Goal: Transaction & Acquisition: Purchase product/service

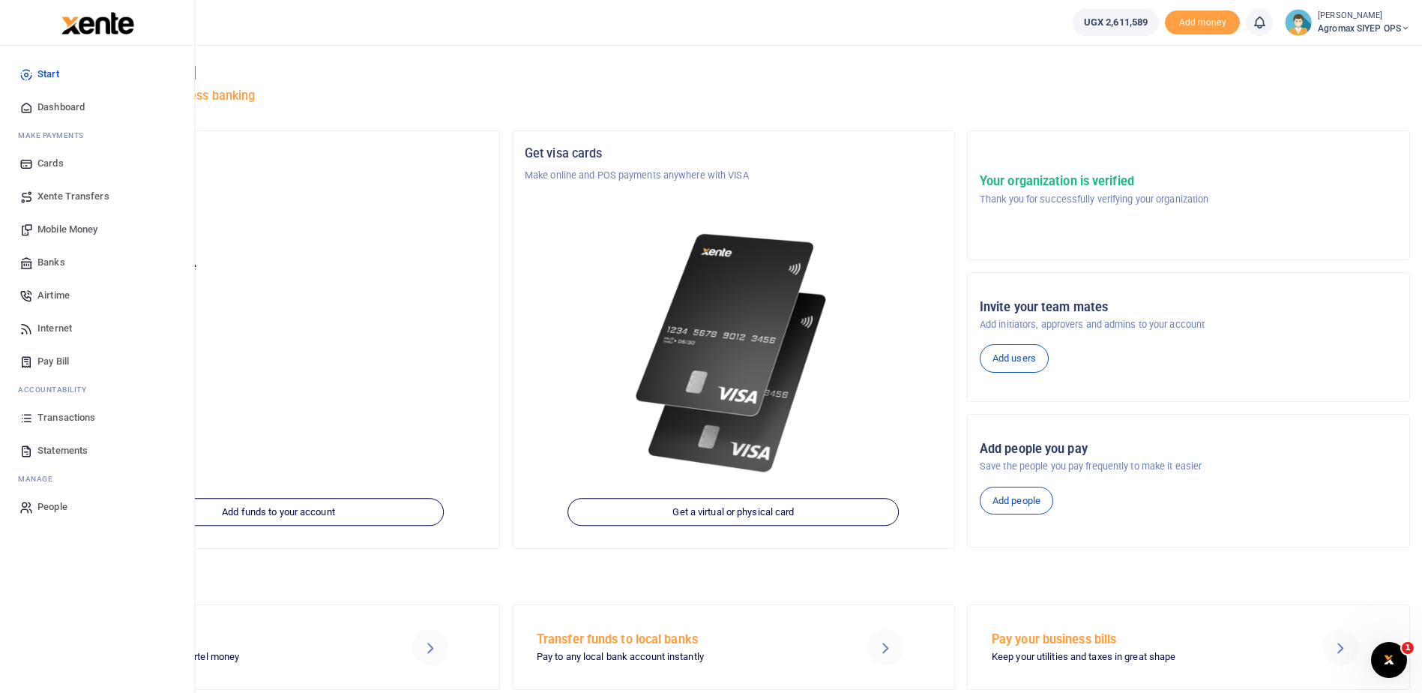
click at [82, 193] on span "Xente Transfers" at bounding box center [73, 196] width 72 height 15
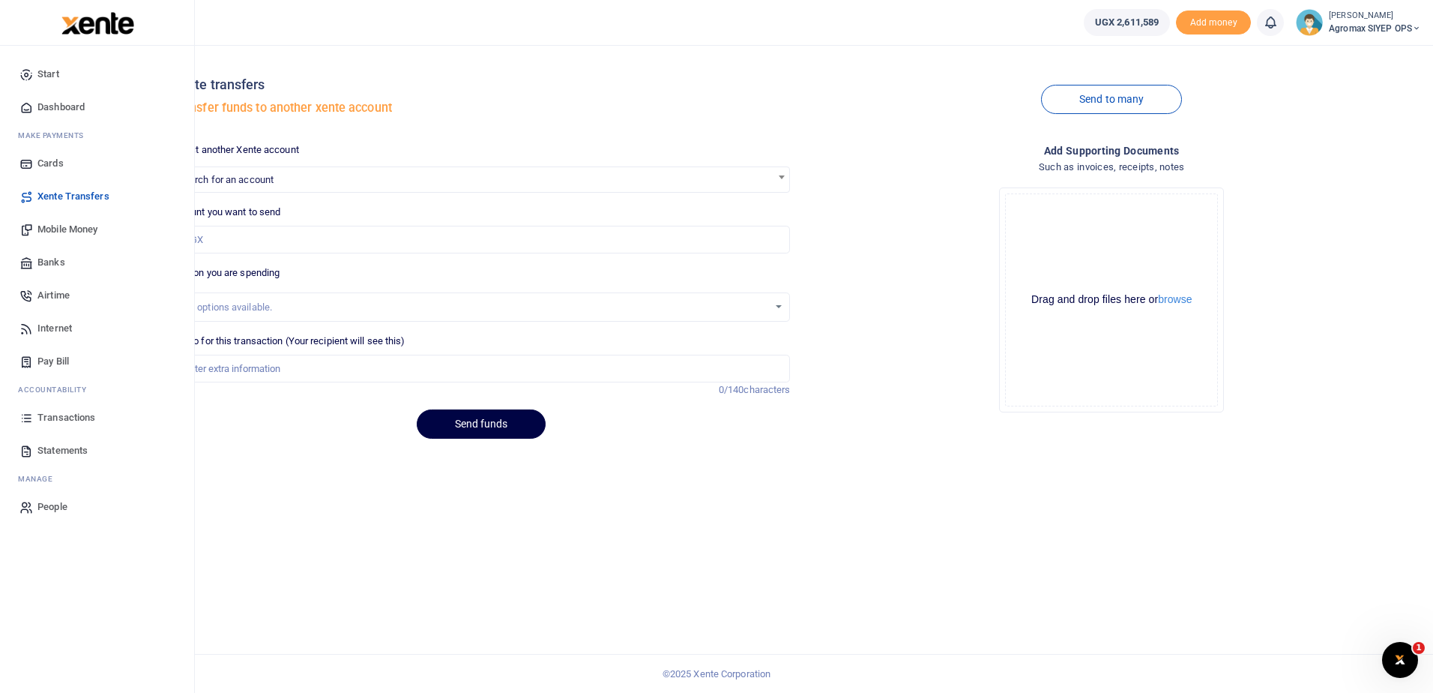
click at [70, 227] on span "Mobile Money" at bounding box center [67, 229] width 60 height 15
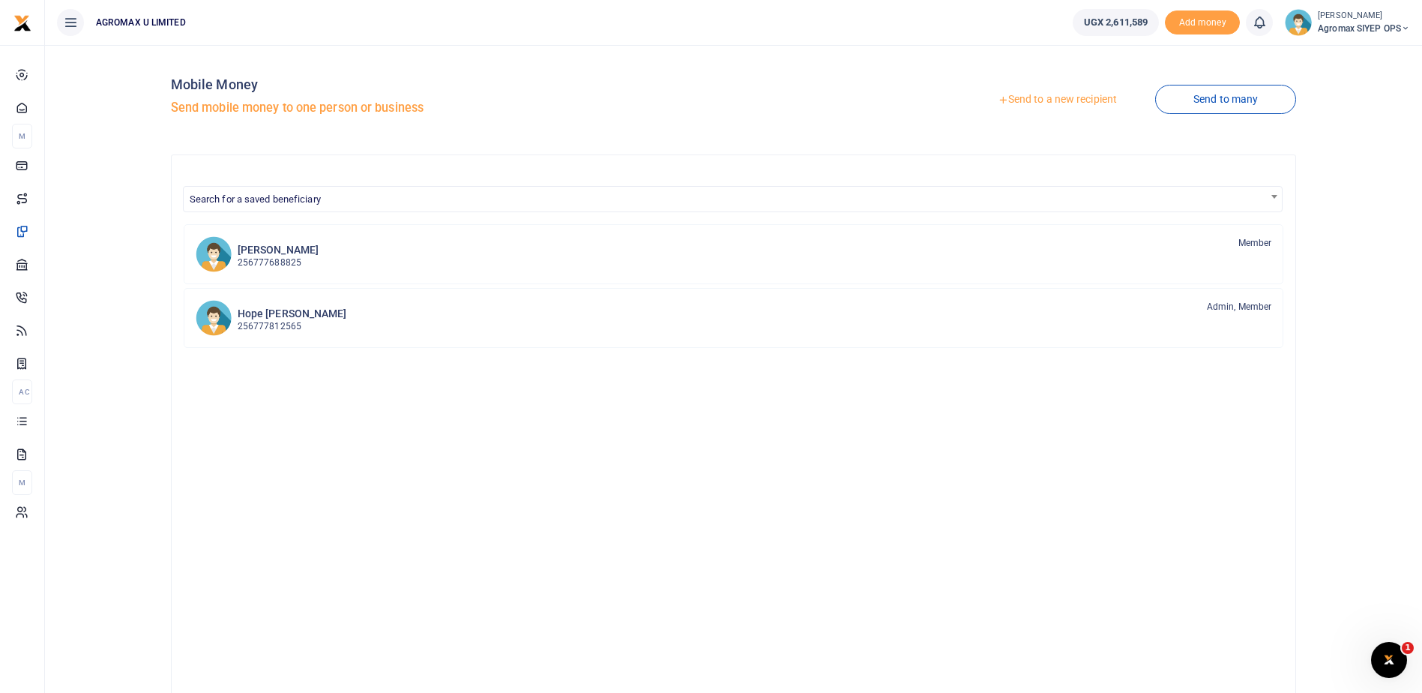
click at [1065, 98] on link "Send to a new recipient" at bounding box center [1057, 99] width 196 height 27
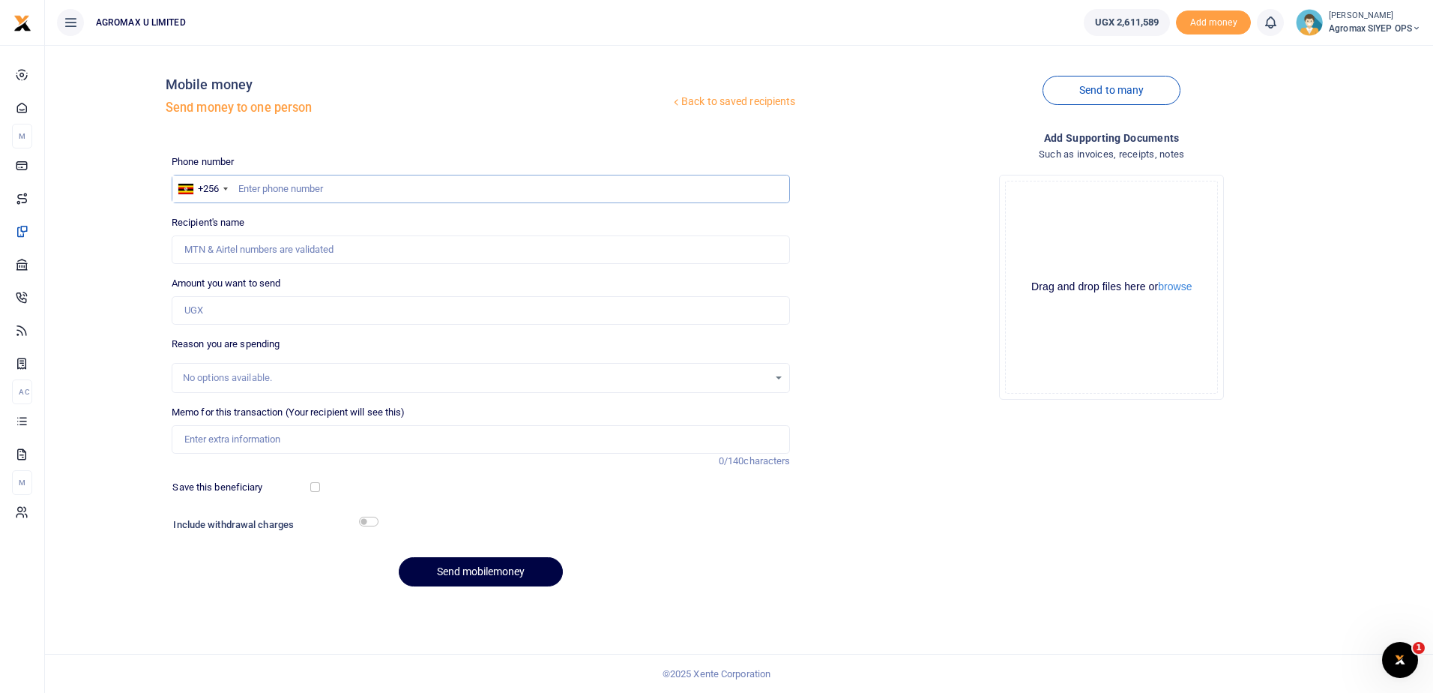
click at [291, 183] on input "text" at bounding box center [481, 189] width 619 height 28
type input "772525713"
type input "Alfred Ochan Joe"
type input "772525713"
click at [271, 316] on input "Amount you want to send" at bounding box center [481, 310] width 619 height 28
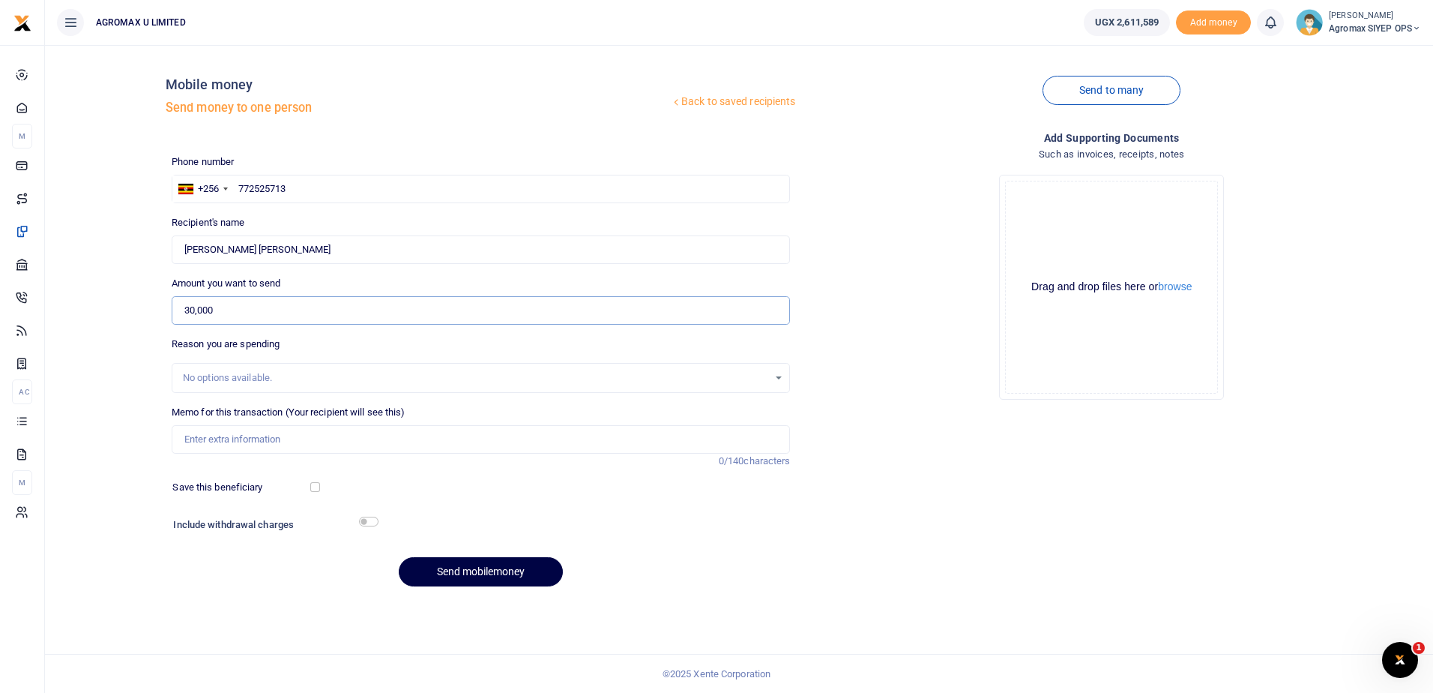
type input "30,000"
click at [292, 440] on input "Memo for this transaction (Your recipient will see this)" at bounding box center [481, 439] width 619 height 28
click at [230, 445] on input "Memo for this transaction (Your recipient will see this)" at bounding box center [481, 439] width 619 height 28
type input "Facilitation to town to drop docs"
click at [371, 524] on input "checkbox" at bounding box center [368, 521] width 19 height 10
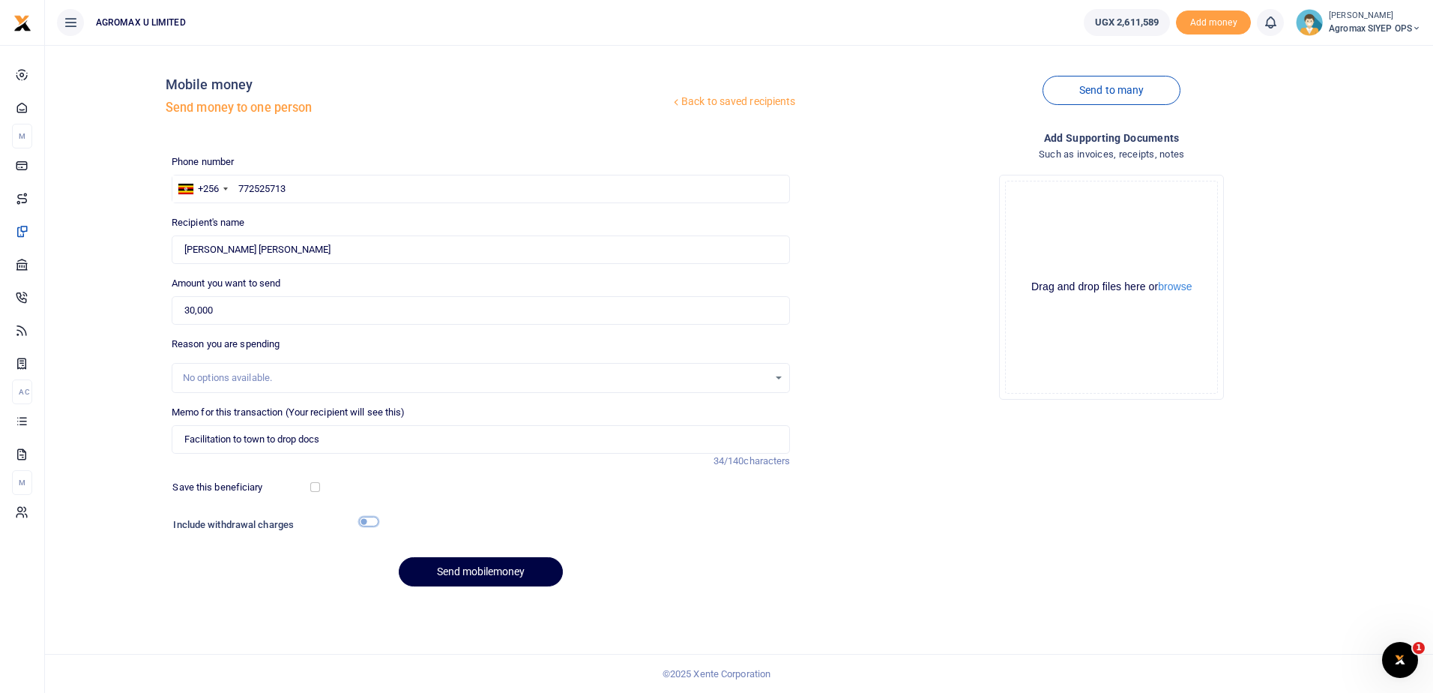
checkbox input "true"
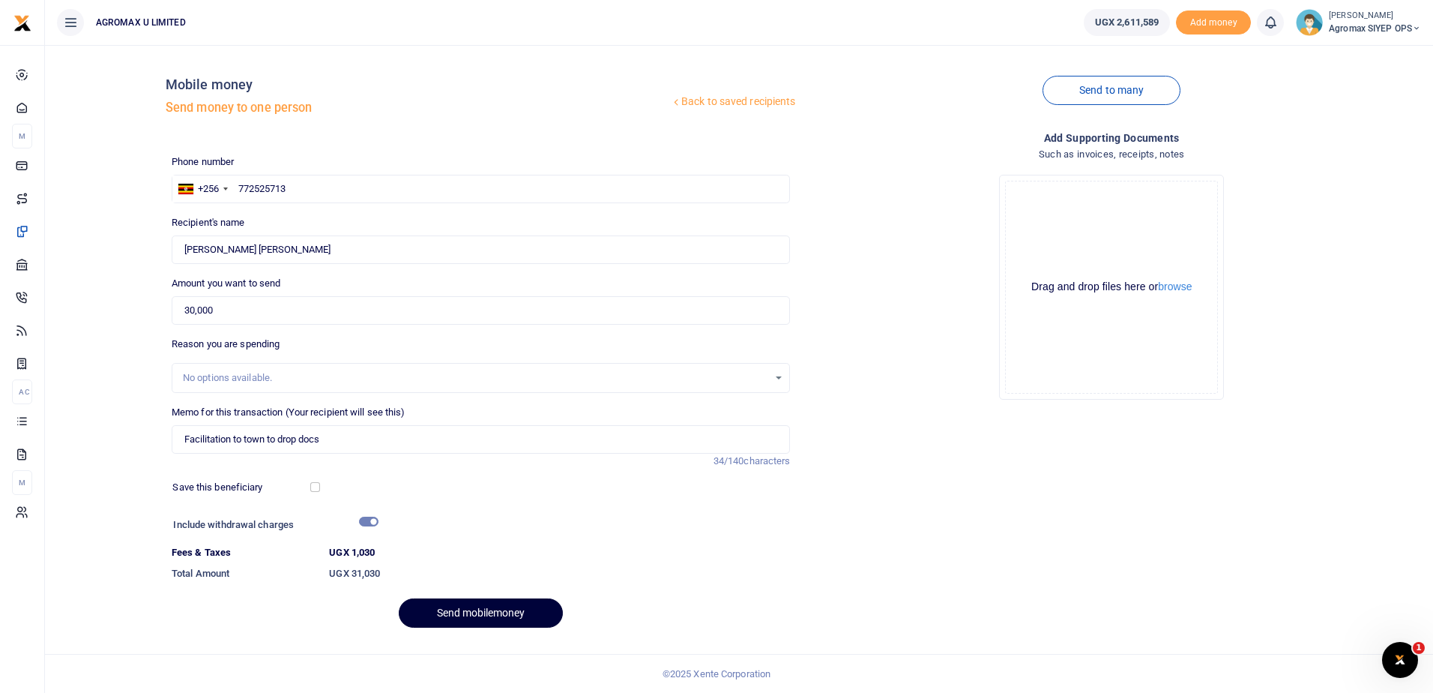
click at [500, 615] on button "Send mobilemoney" at bounding box center [481, 612] width 164 height 29
